Goal: Find specific page/section: Find specific page/section

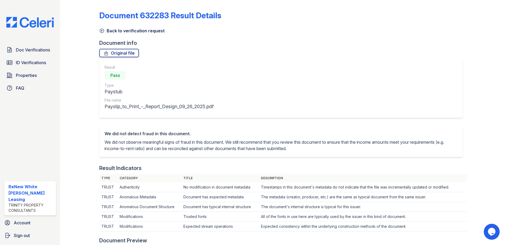
scroll to position [212, 0]
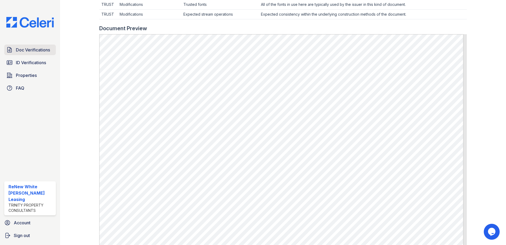
drag, startPoint x: 0, startPoint y: 0, endPoint x: 28, endPoint y: 53, distance: 59.4
click at [28, 53] on span "Doc Verifications" at bounding box center [33, 50] width 34 height 6
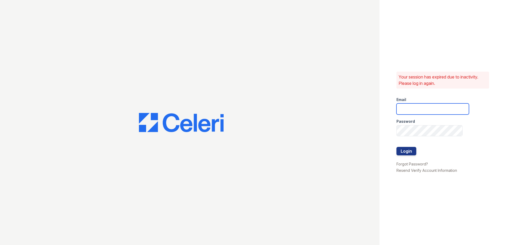
type input "renewwhitemarsh@trinity-pm.com"
click at [404, 150] on button "Login" at bounding box center [407, 151] width 20 height 8
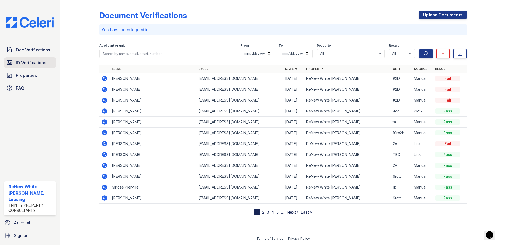
click at [42, 66] on link "ID Verifications" at bounding box center [30, 62] width 52 height 11
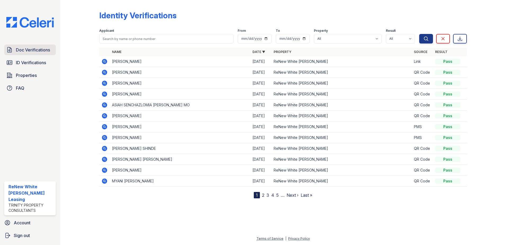
click at [39, 46] on link "Doc Verifications" at bounding box center [30, 49] width 52 height 11
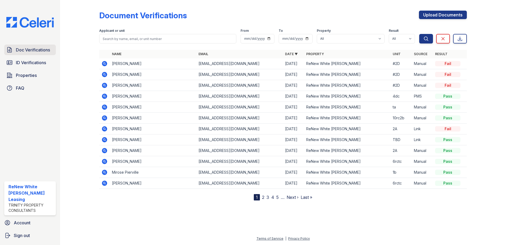
click at [52, 48] on link "Doc Verifications" at bounding box center [30, 49] width 52 height 11
